Goal: Find specific page/section: Find specific page/section

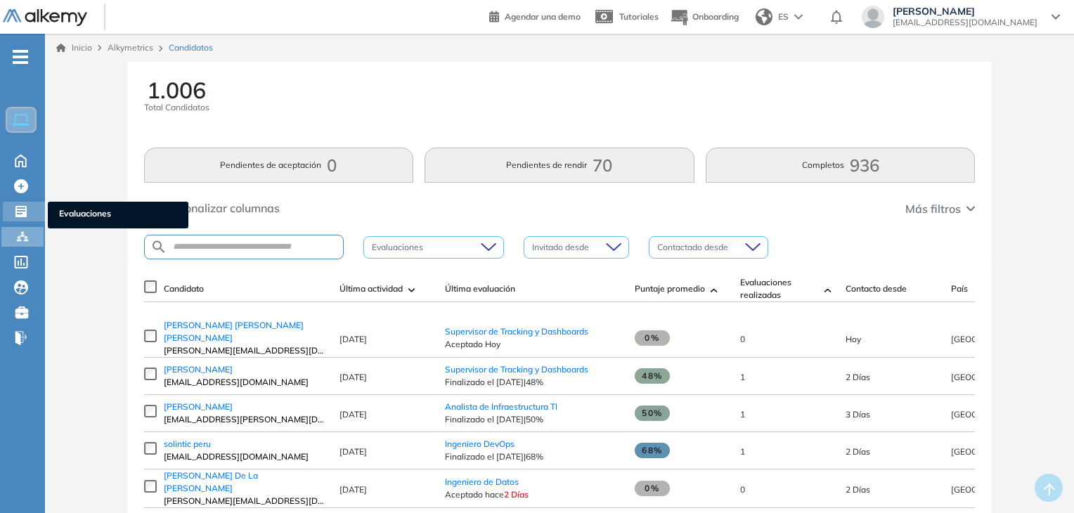
click at [24, 214] on icon at bounding box center [20, 211] width 11 height 11
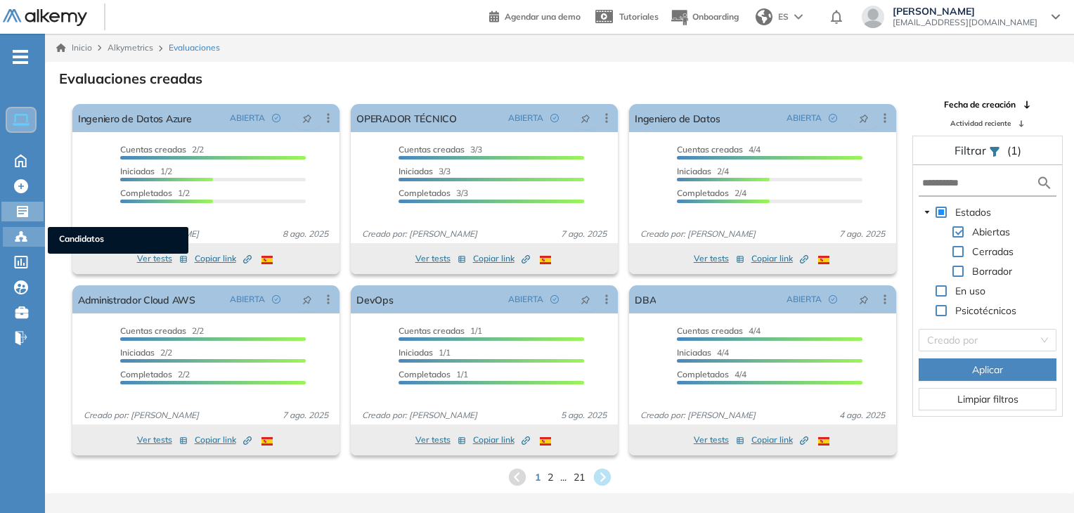
click at [22, 240] on icon at bounding box center [24, 240] width 4 height 3
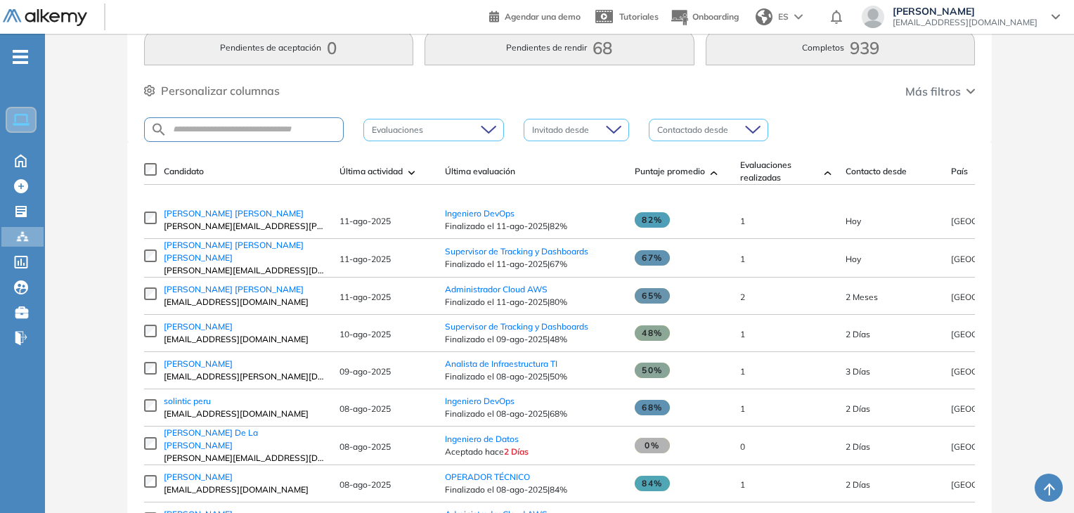
scroll to position [141, 0]
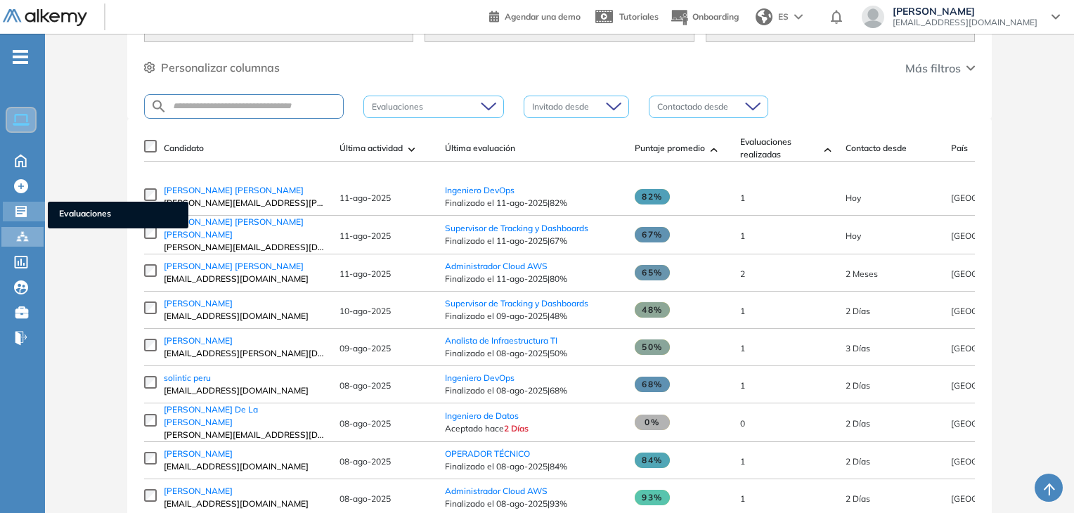
click at [18, 208] on icon at bounding box center [20, 211] width 11 height 11
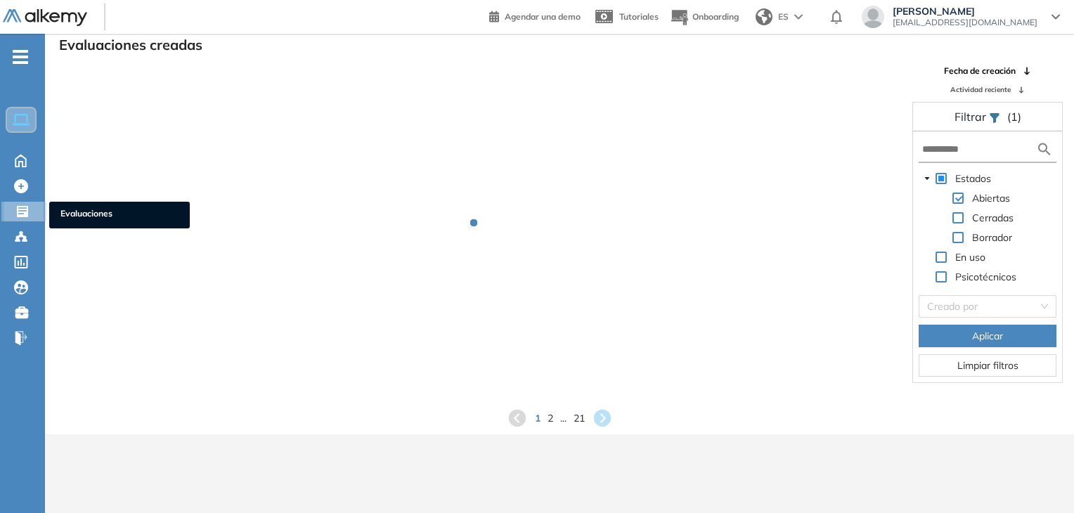
scroll to position [34, 0]
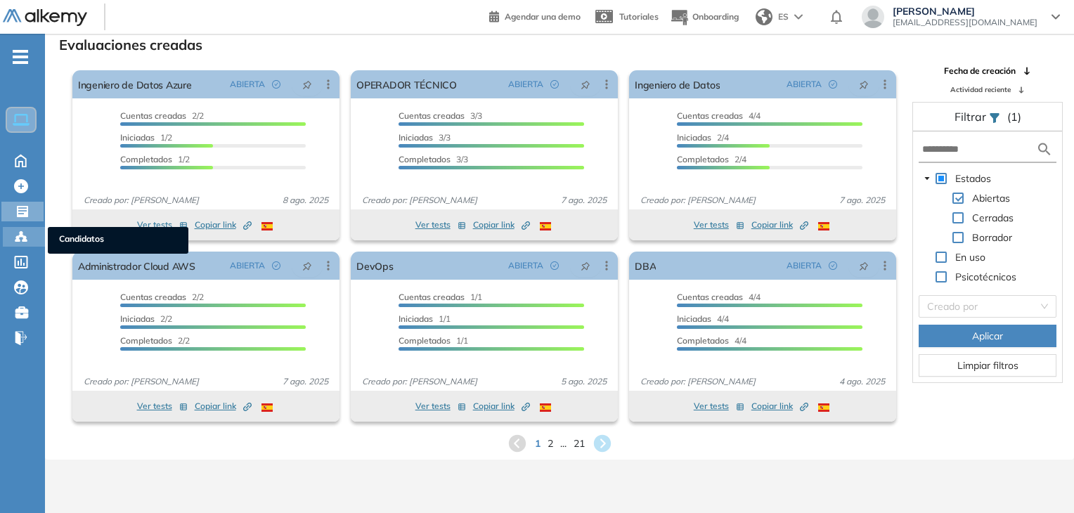
click at [23, 245] on div "Candidatos Candidatos" at bounding box center [24, 237] width 42 height 20
